Goal: Transaction & Acquisition: Purchase product/service

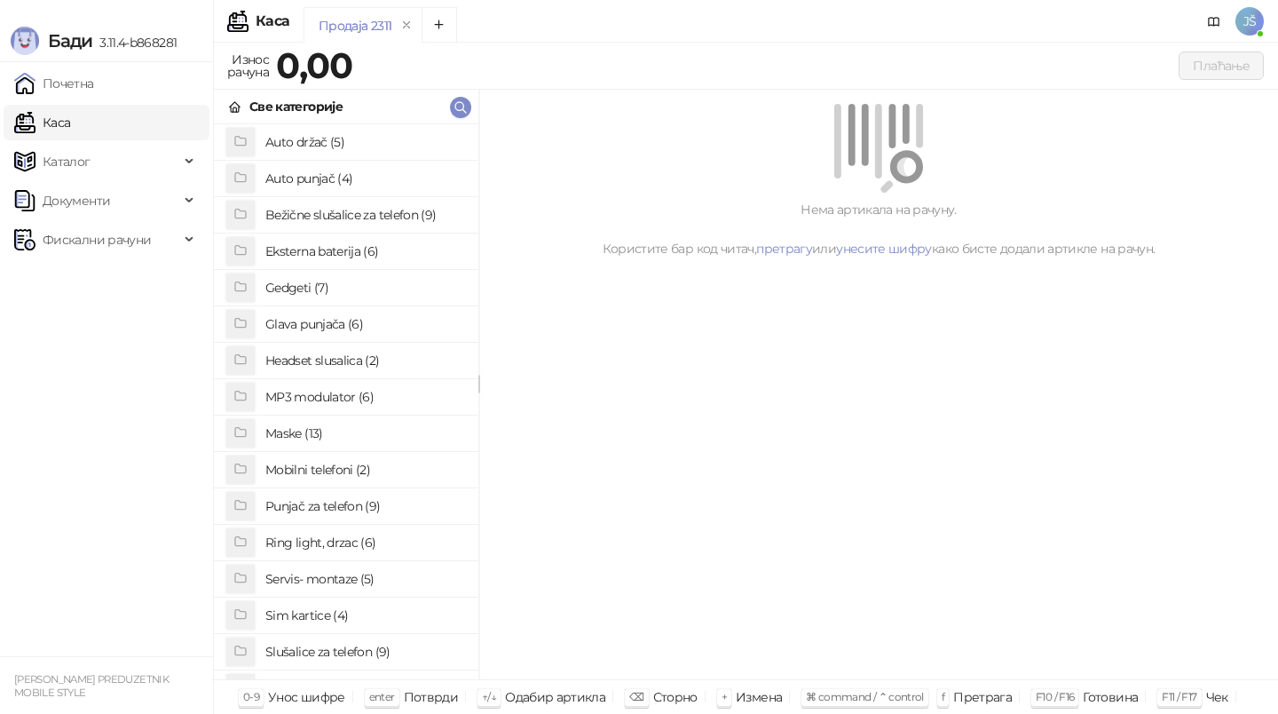
click at [289, 435] on h4 "Maske (13)" at bounding box center [364, 433] width 199 height 28
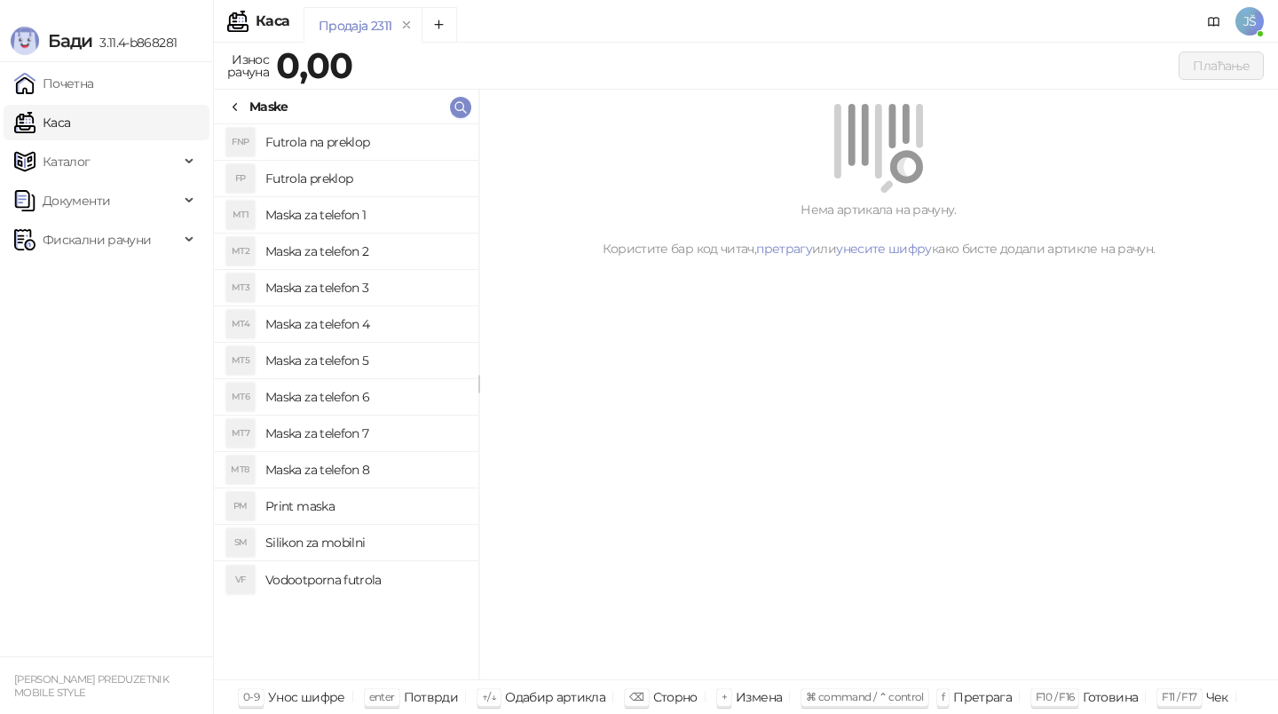
click at [331, 207] on h4 "Maska za telefon 1" at bounding box center [364, 215] width 199 height 28
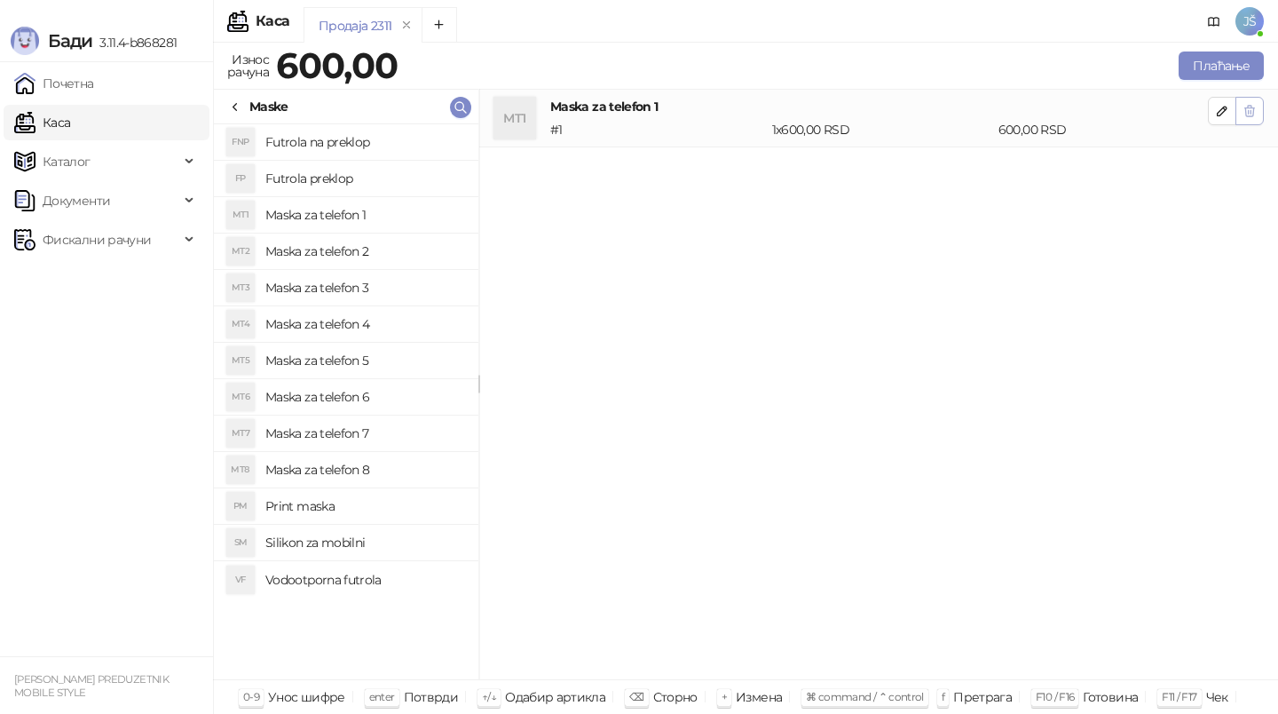
click at [1255, 108] on icon "button" at bounding box center [1250, 111] width 14 height 14
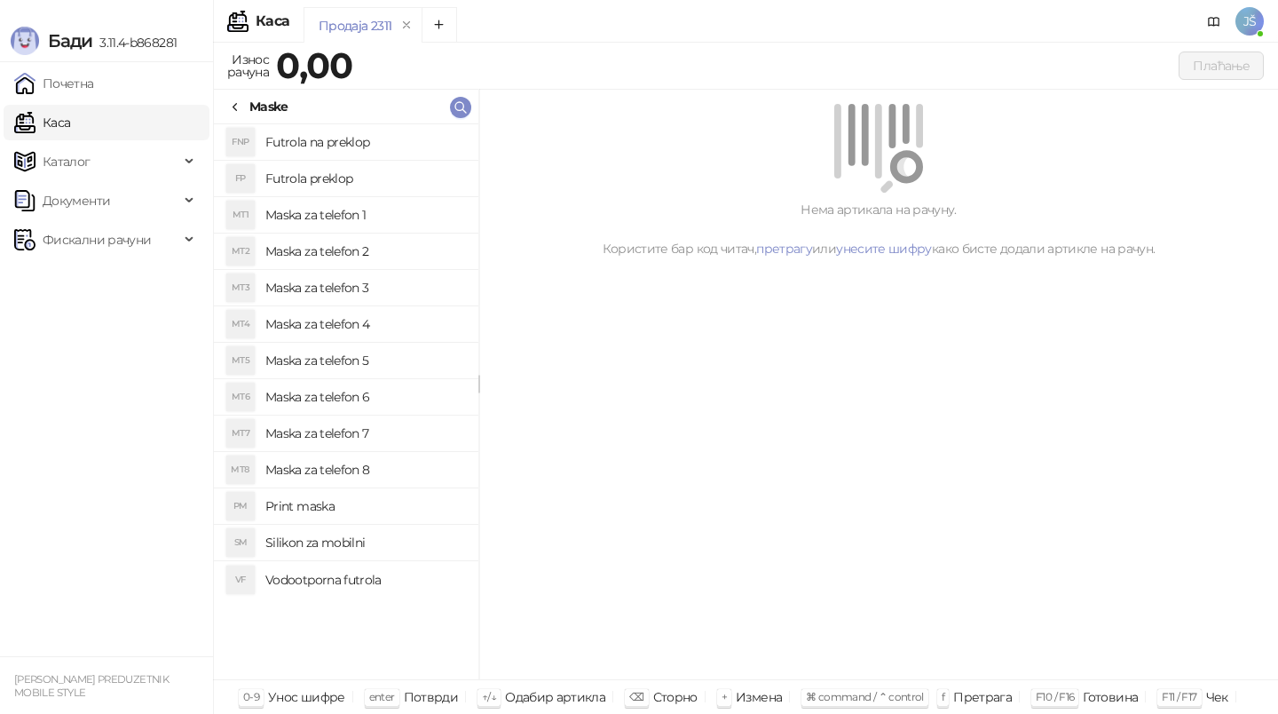
click at [244, 108] on div "Maske" at bounding box center [258, 107] width 60 height 20
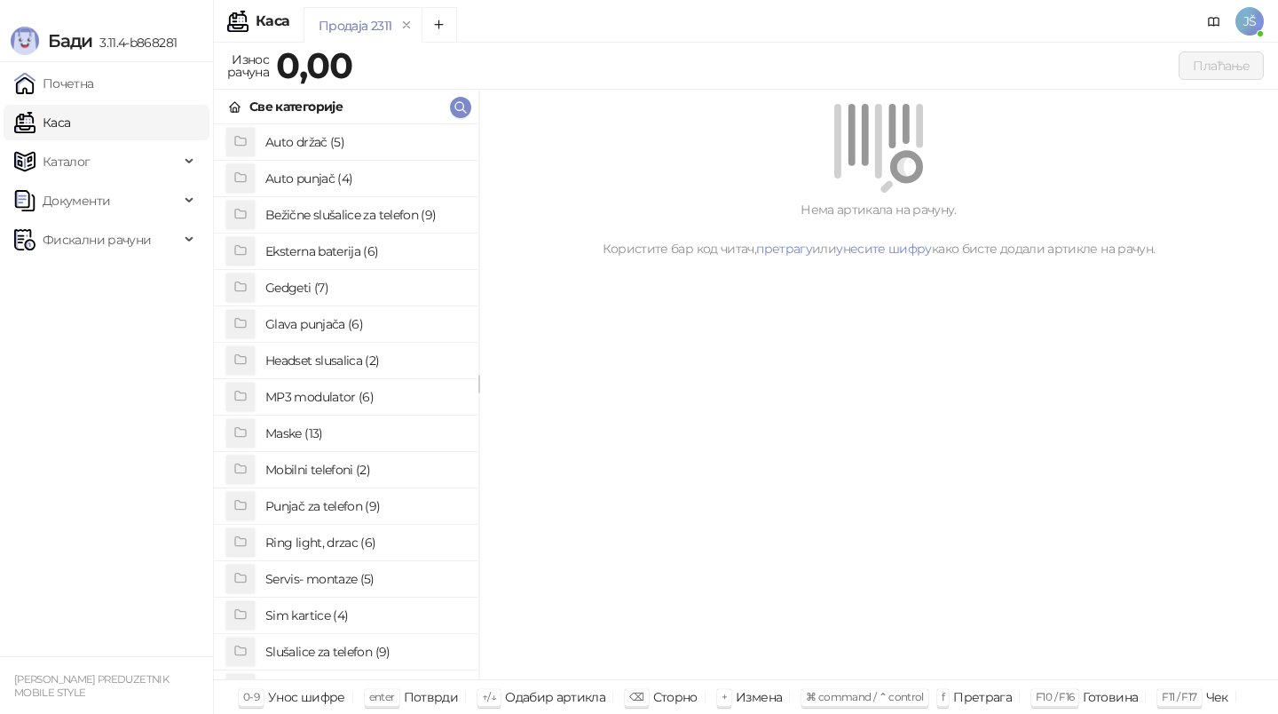
click at [329, 442] on h4 "Maske (13)" at bounding box center [364, 433] width 199 height 28
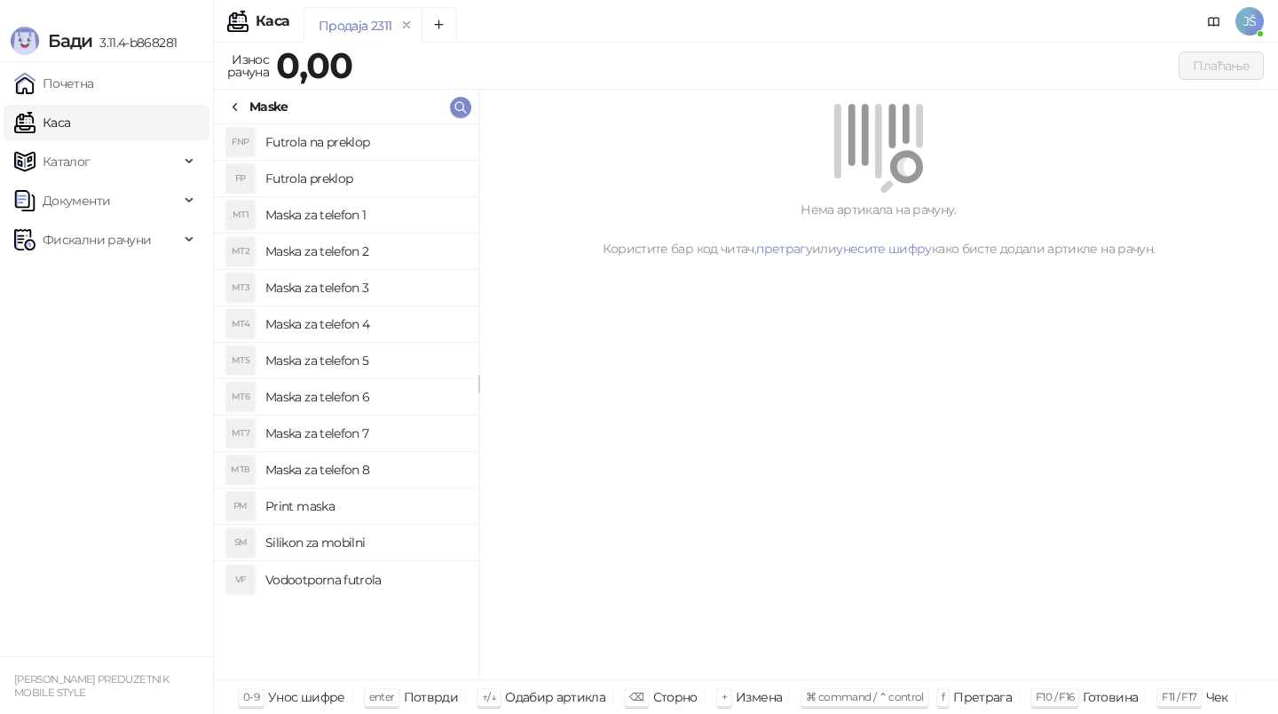
click at [367, 280] on h4 "Maska za telefon 3" at bounding box center [364, 287] width 199 height 28
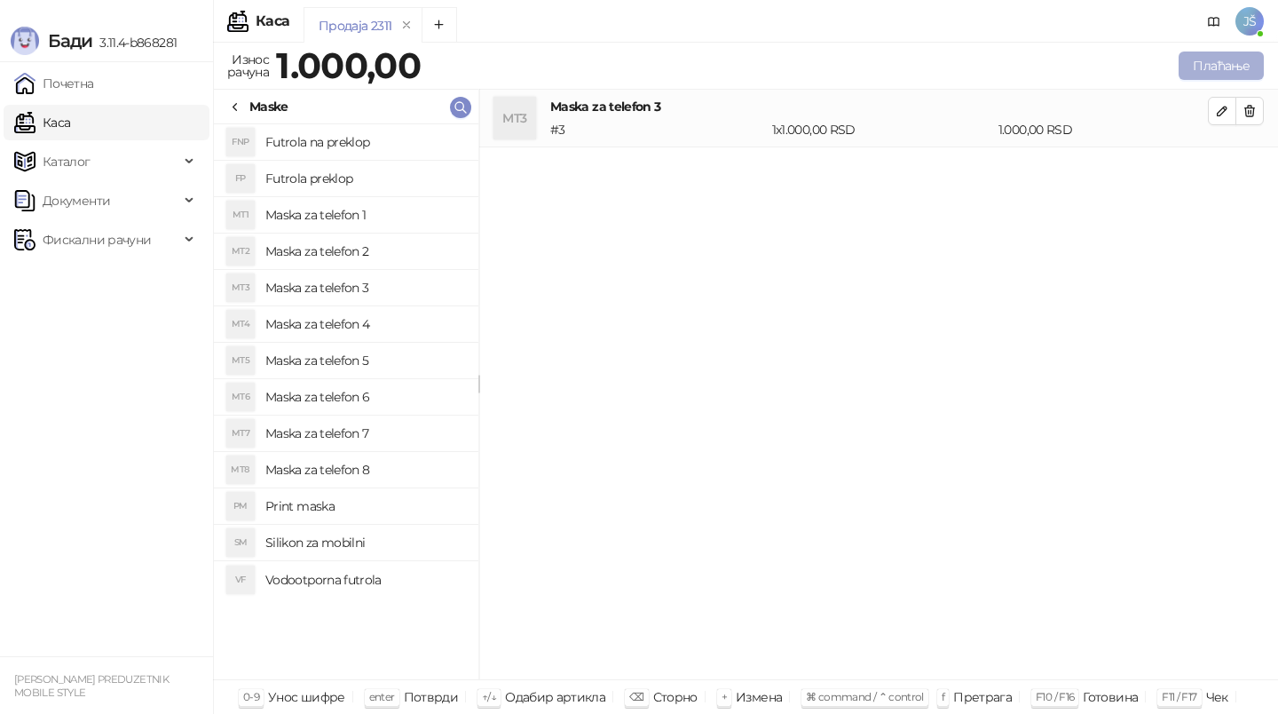
click at [1197, 72] on button "Плаћање" at bounding box center [1221, 65] width 85 height 28
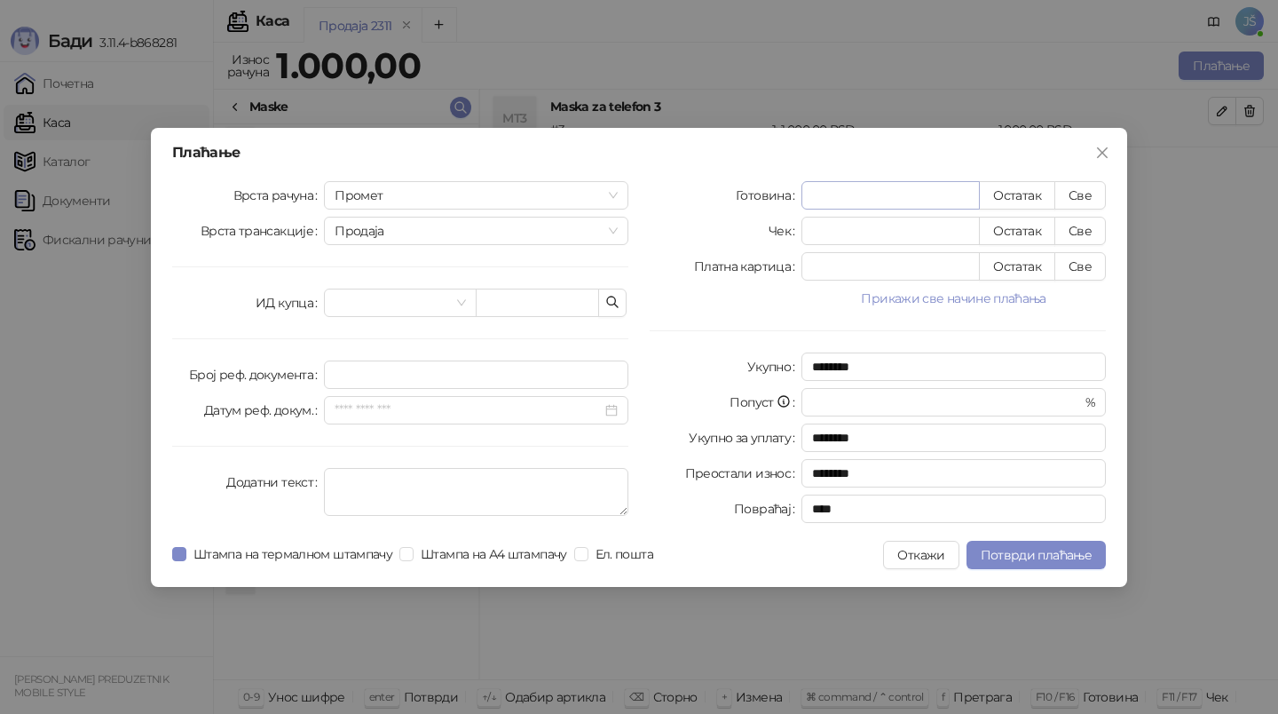
click at [874, 194] on input "*" at bounding box center [891, 195] width 177 height 27
click at [1149, 205] on div "Плаћање Врста рачуна Промет Врста трансакције Продаја ИД купца Број реф. докуме…" at bounding box center [639, 357] width 1278 height 714
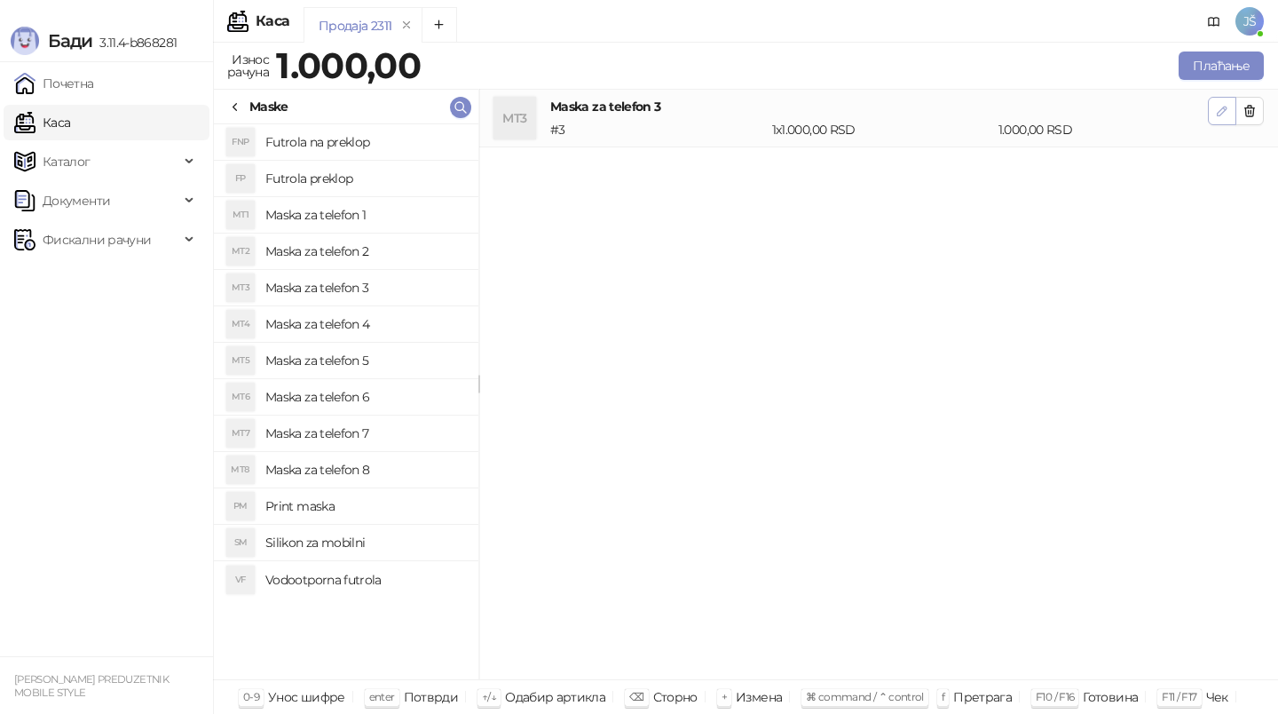
click at [1217, 111] on icon "button" at bounding box center [1222, 111] width 14 height 14
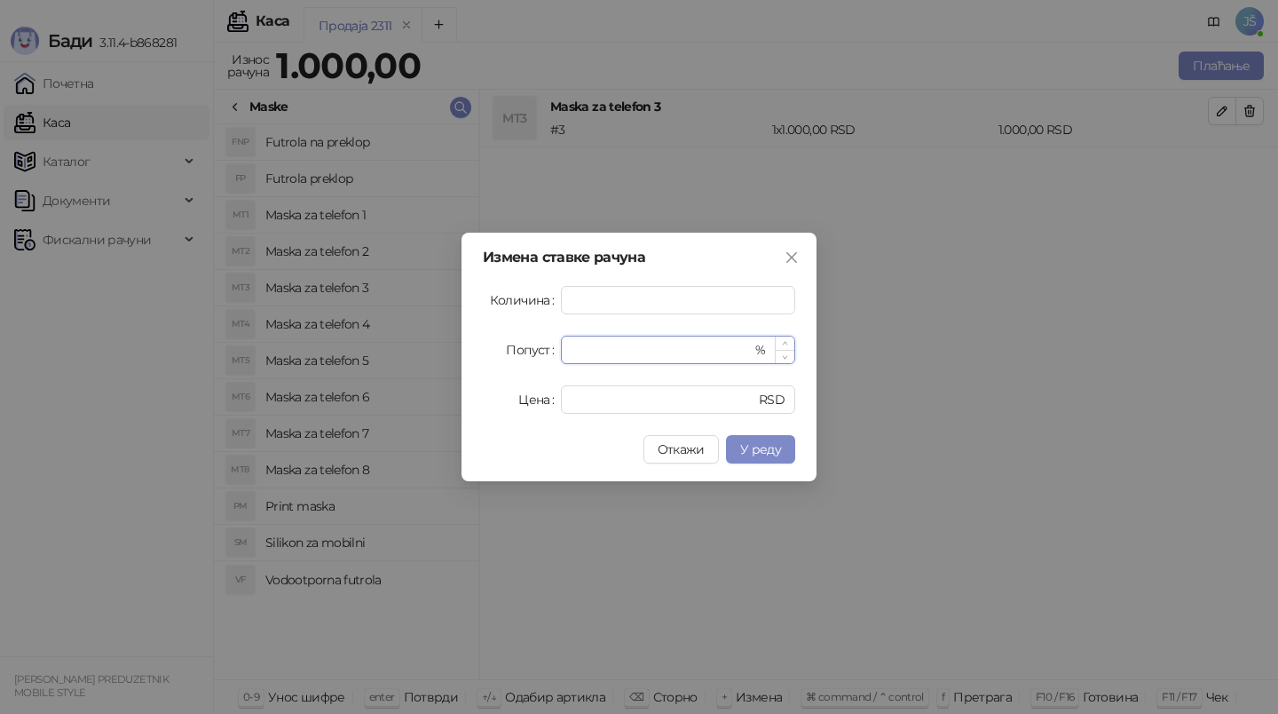
click at [736, 345] on input "*" at bounding box center [662, 349] width 180 height 27
type input "*"
type input "**"
click at [786, 461] on button "У реду" at bounding box center [760, 449] width 69 height 28
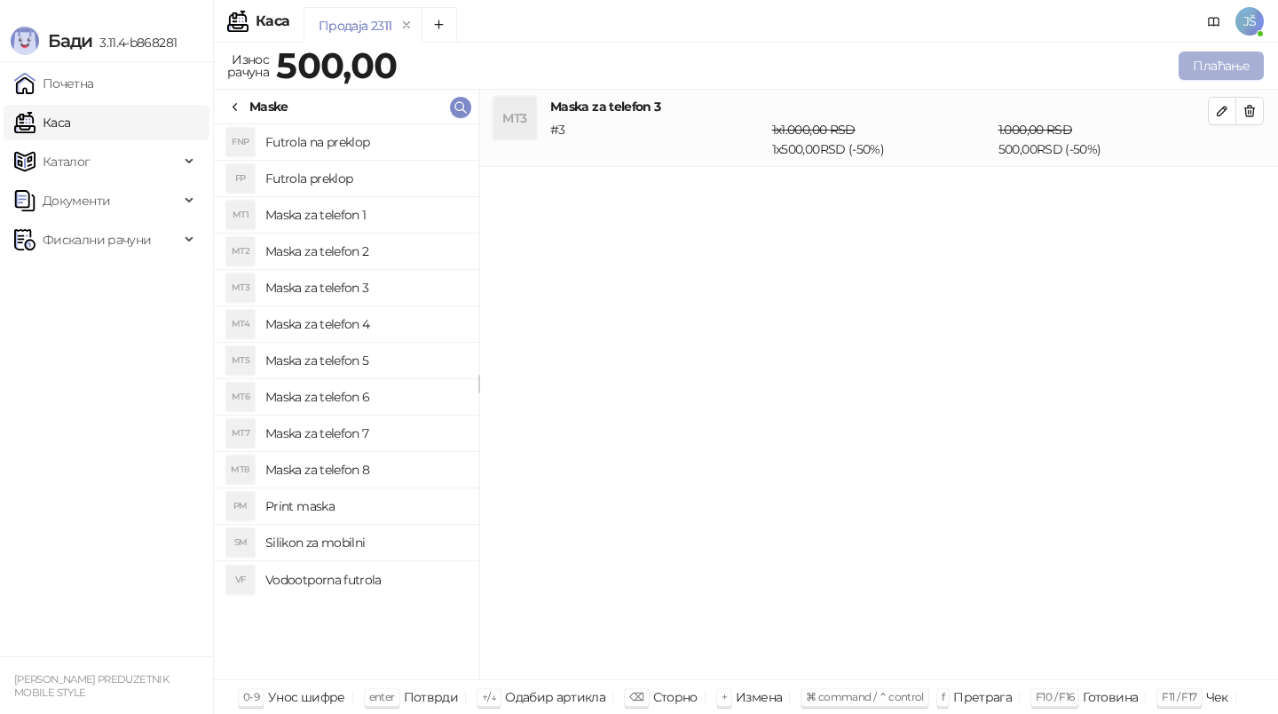
click at [1203, 70] on button "Плаћање" at bounding box center [1221, 65] width 85 height 28
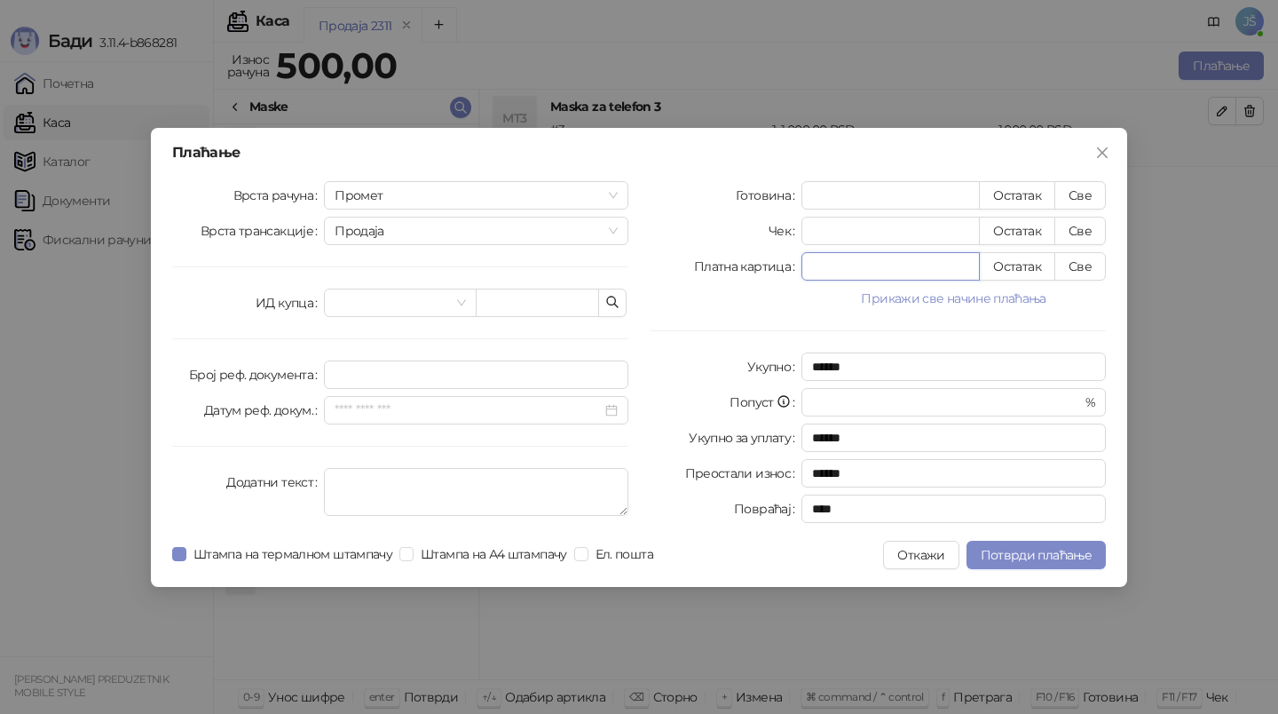
click at [947, 264] on input "*" at bounding box center [891, 266] width 177 height 27
click at [1095, 266] on button "Све" at bounding box center [1080, 266] width 51 height 28
type input "***"
type input "****"
click at [1032, 542] on button "Потврди плаћање" at bounding box center [1036, 555] width 139 height 28
